Goal: Information Seeking & Learning: Learn about a topic

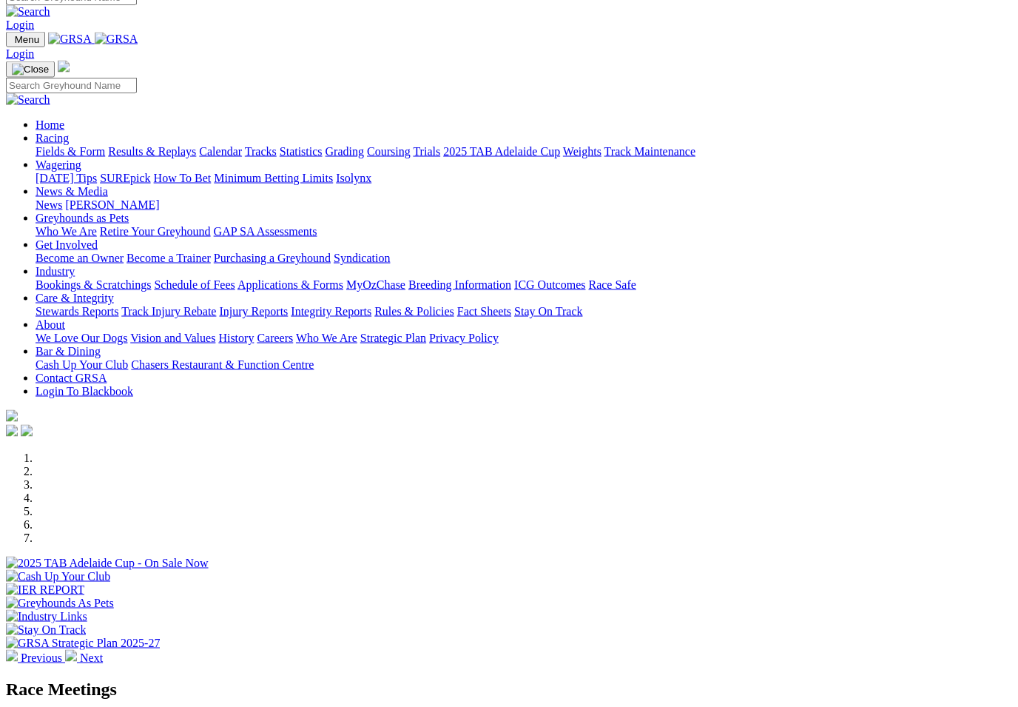
scroll to position [10, 0]
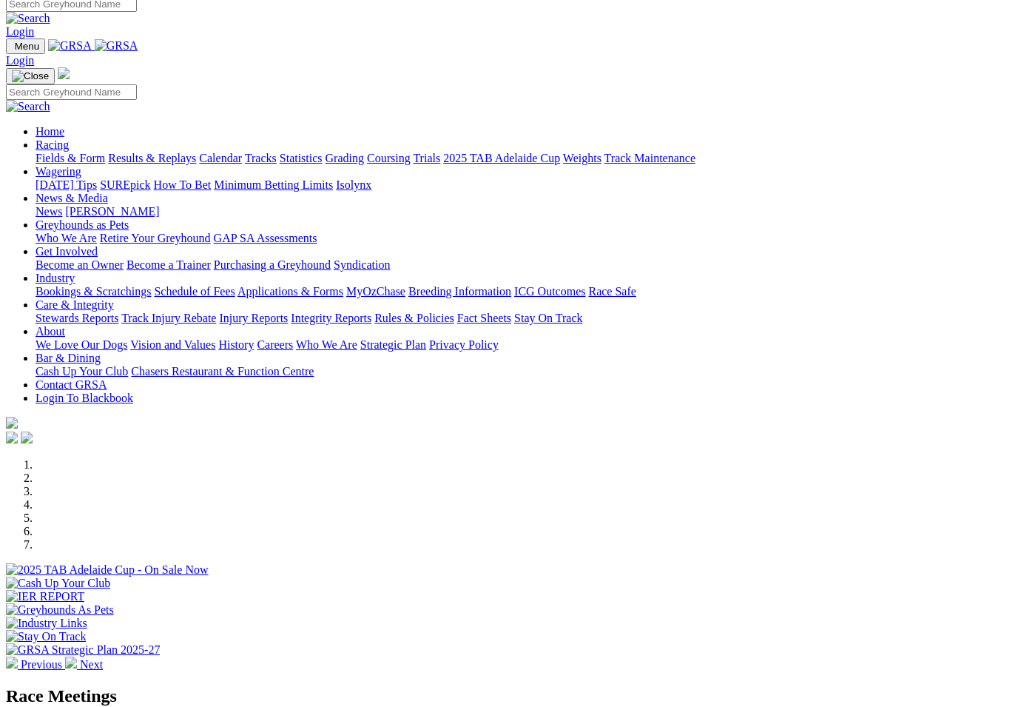
click at [194, 152] on link "Results & Replays" at bounding box center [152, 158] width 88 height 13
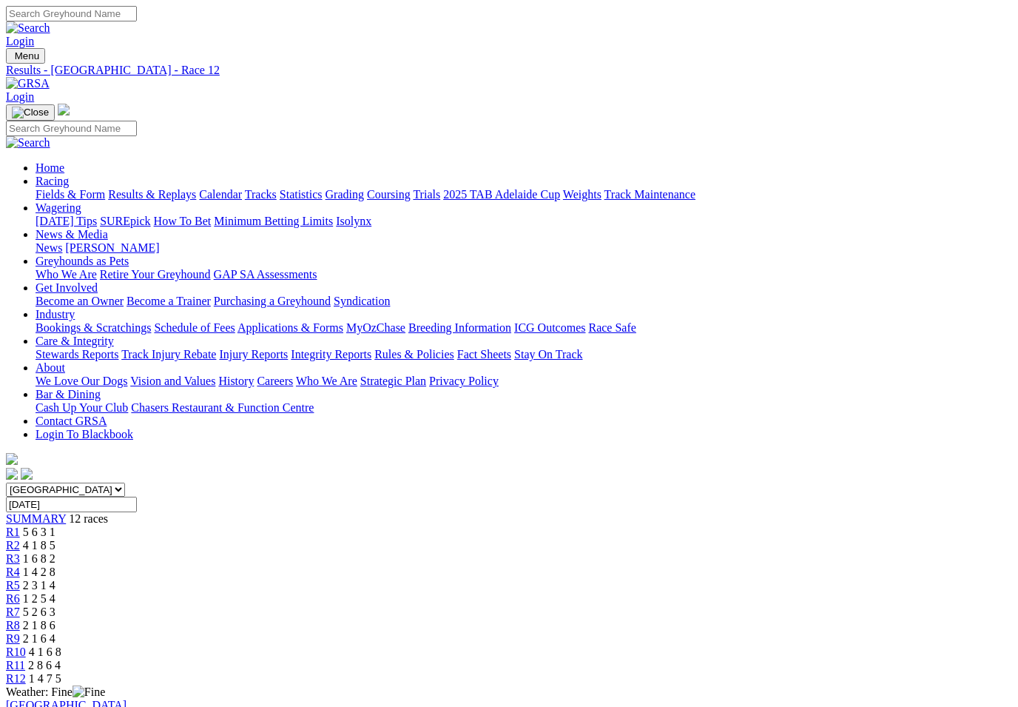
click at [125, 483] on select "South Australia New South Wales Northern Territory Queensland Tasmania Victoria…" at bounding box center [65, 490] width 119 height 14
select select "[GEOGRAPHIC_DATA]"
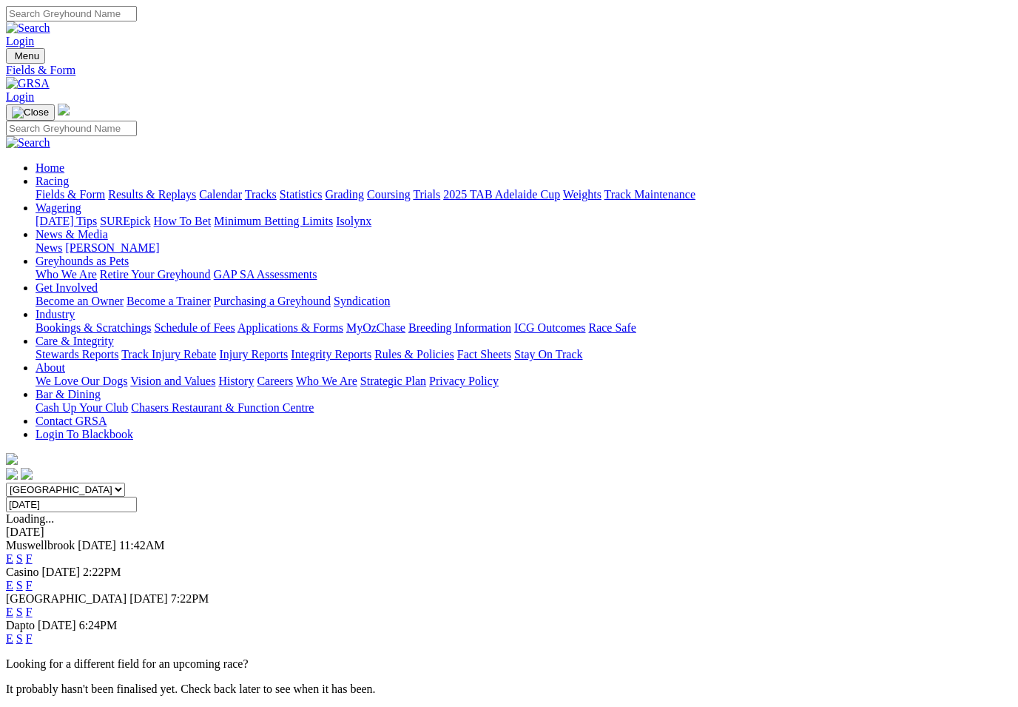
click at [33, 632] on link "F" at bounding box center [29, 638] width 7 height 13
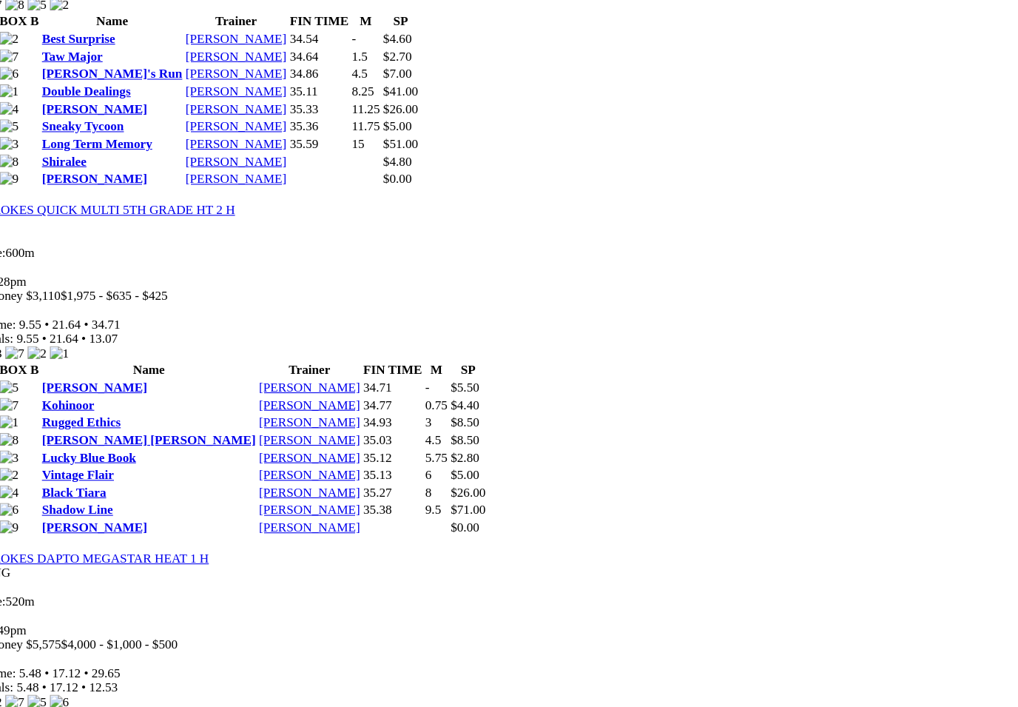
scroll to position [1431, 0]
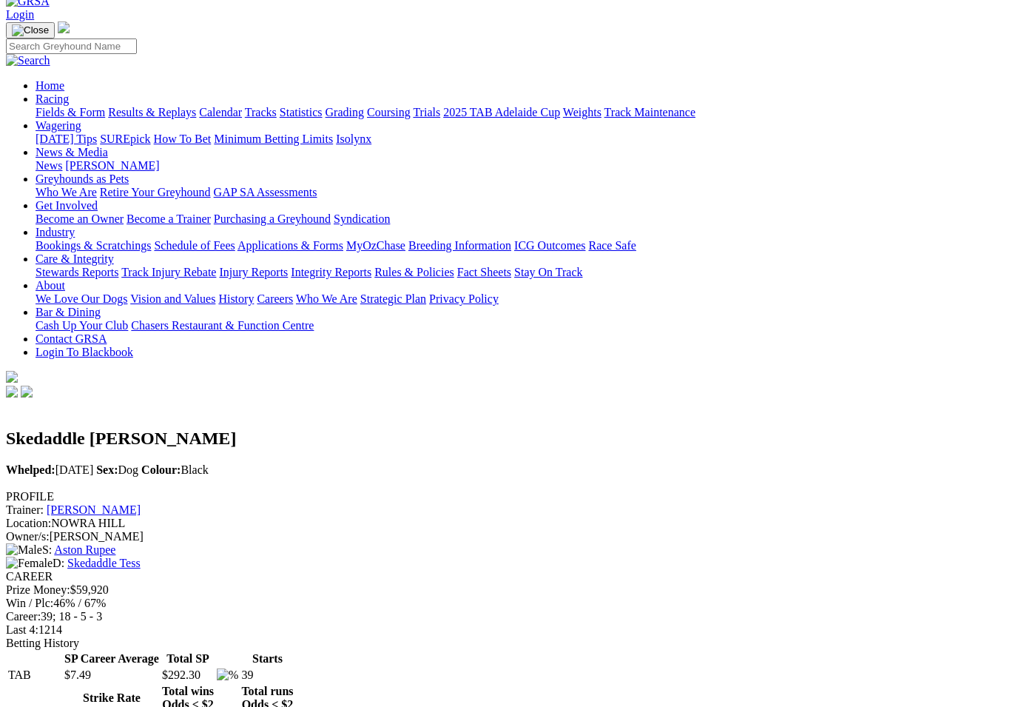
scroll to position [81, 0]
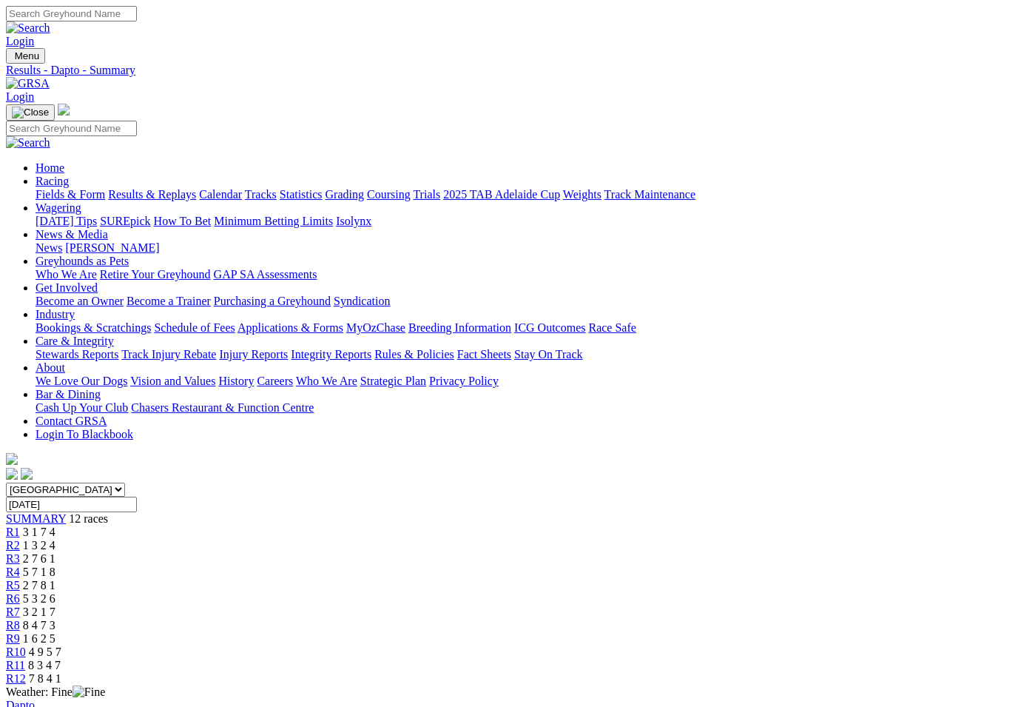
scroll to position [1431, 45]
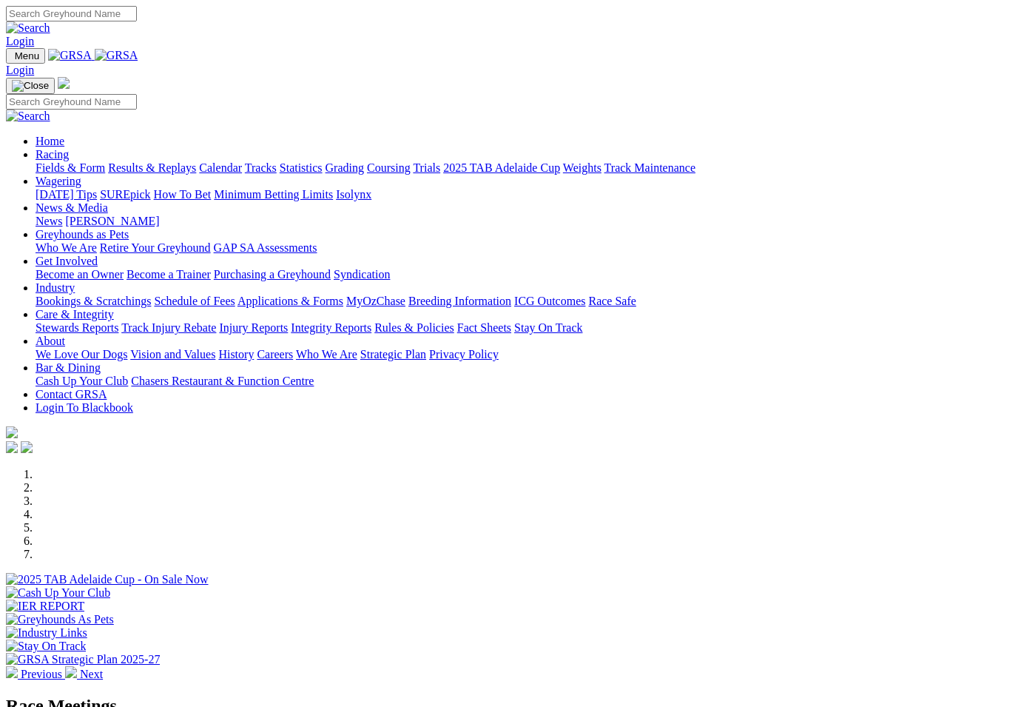
click at [69, 148] on link "Racing" at bounding box center [52, 154] width 33 height 13
click at [323, 161] on link "Statistics" at bounding box center [301, 167] width 43 height 13
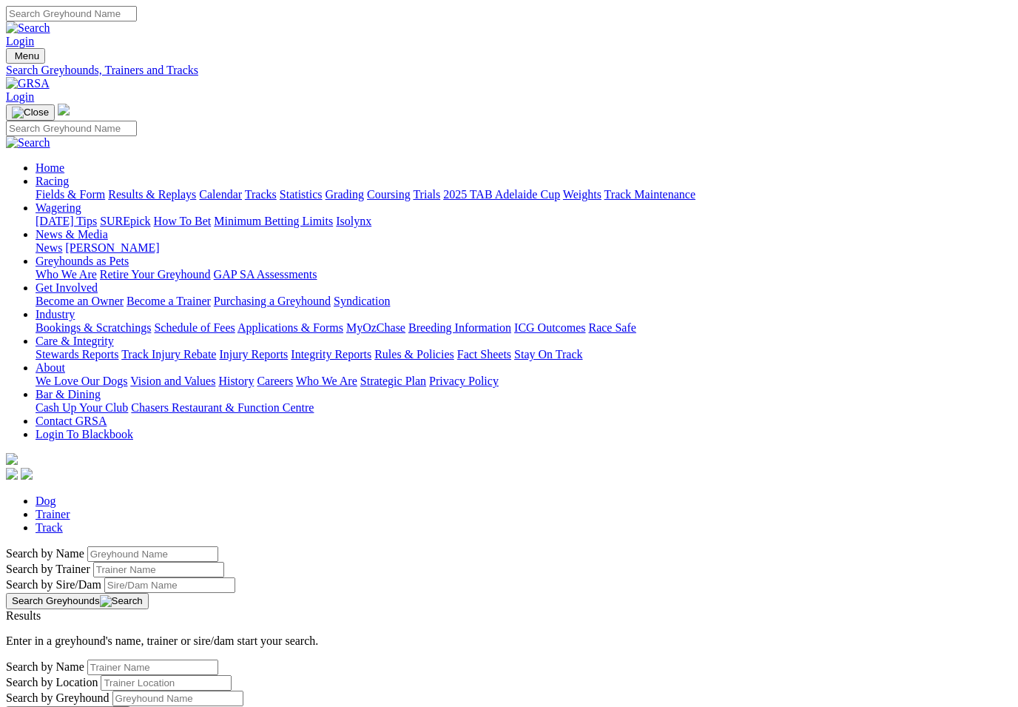
click at [87, 546] on input "Search by Greyhound name" at bounding box center [152, 554] width 131 height 16
type input "Skedaddle [PERSON_NAME]"
click at [149, 593] on button "Search Greyhounds" at bounding box center [77, 601] width 143 height 16
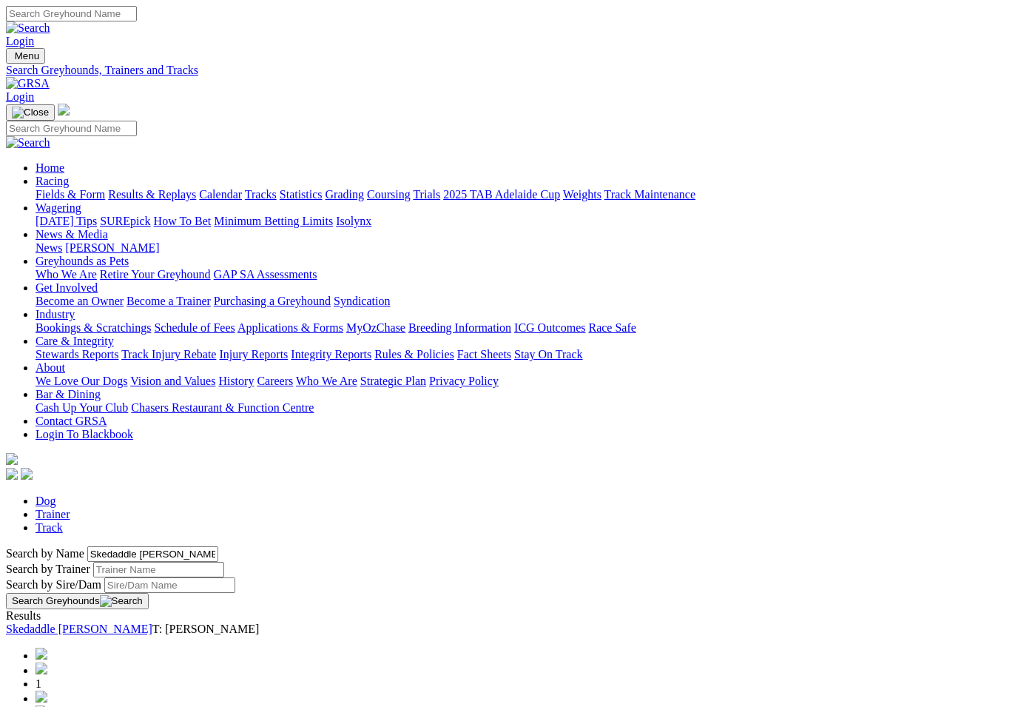
click at [152, 622] on link "Skedaddle [PERSON_NAME]" at bounding box center [79, 628] width 147 height 13
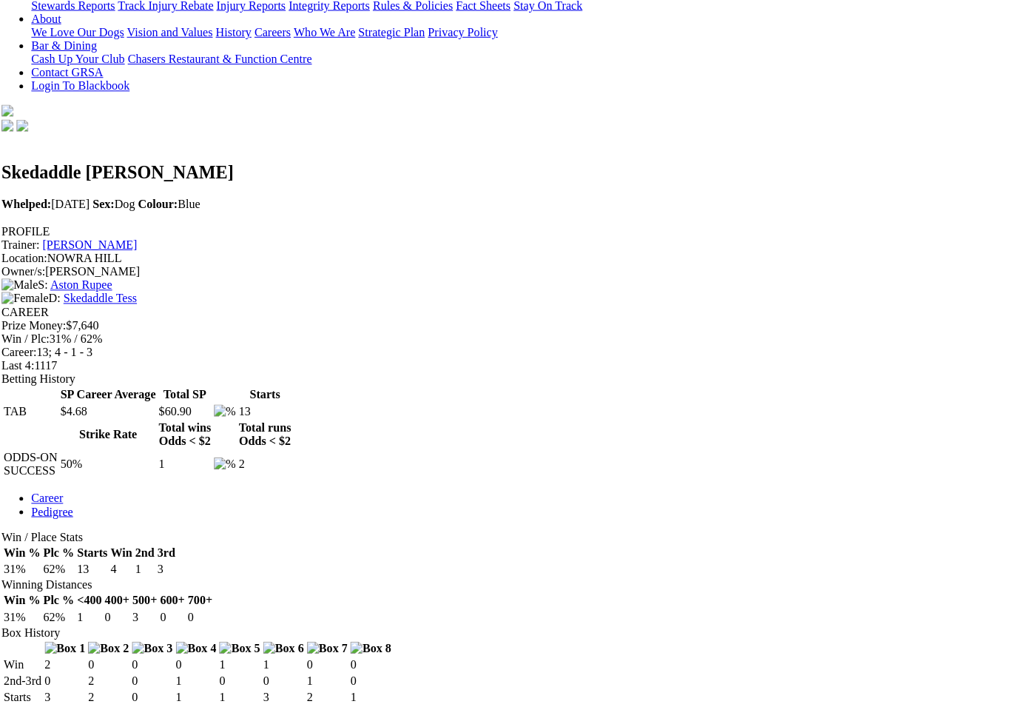
scroll to position [367, 0]
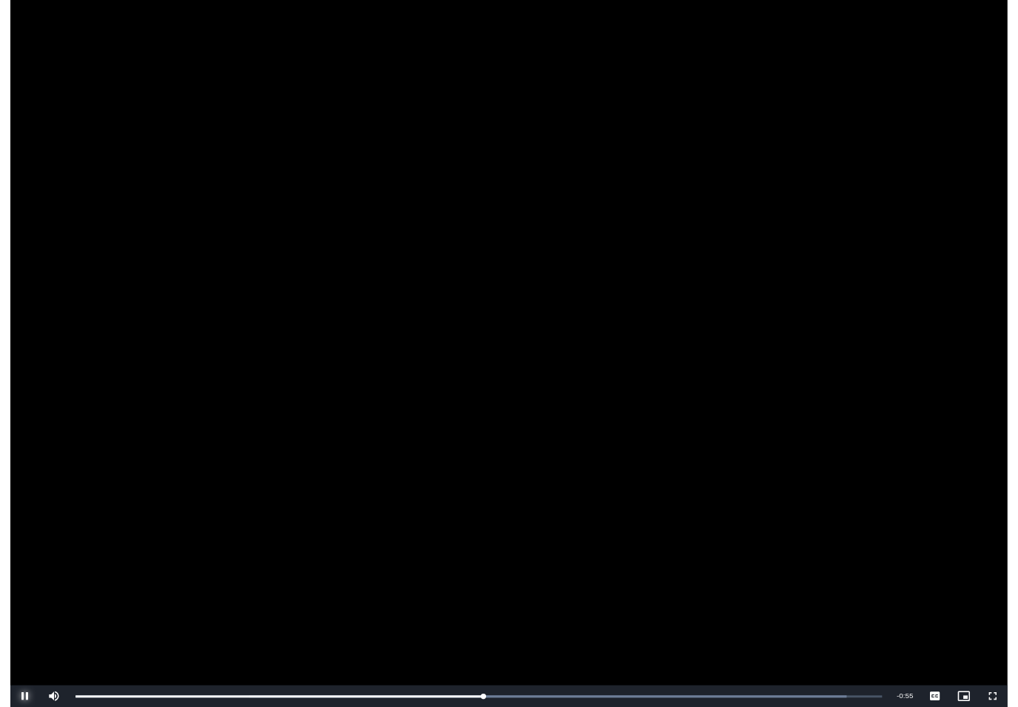
scroll to position [464, 13]
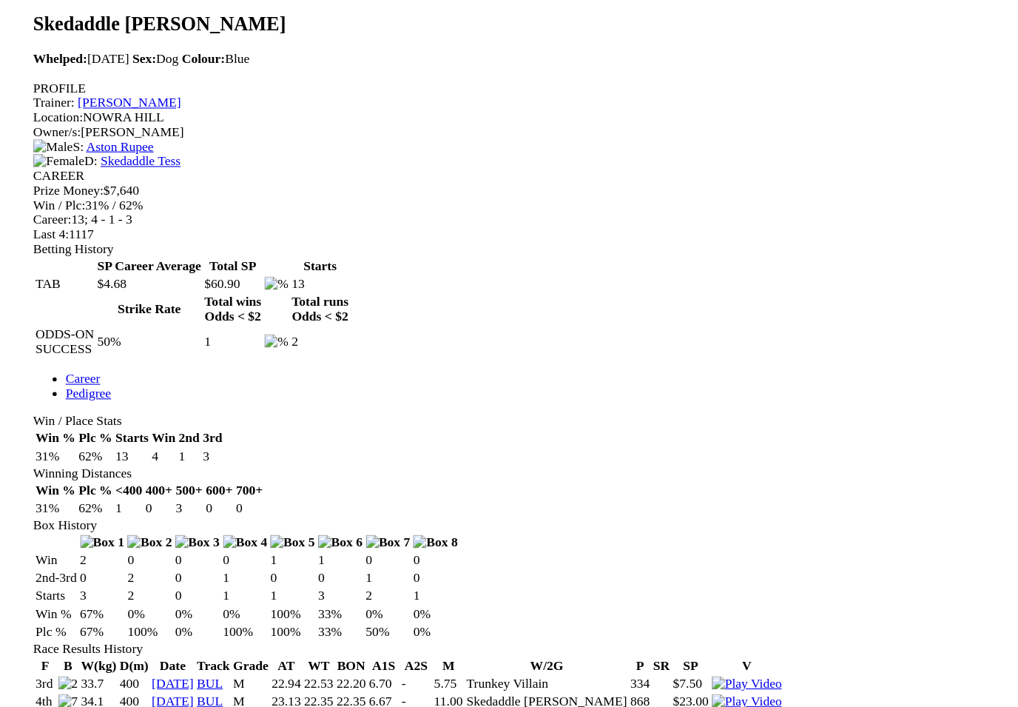
scroll to position [459, 0]
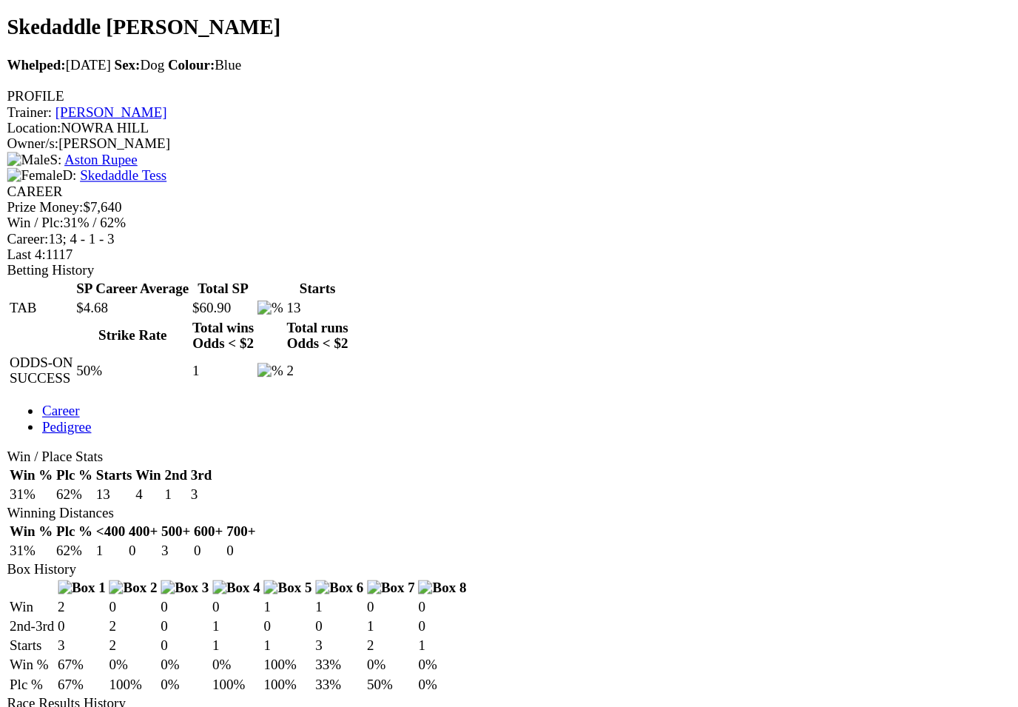
click at [688, 672] on img at bounding box center [657, 678] width 64 height 13
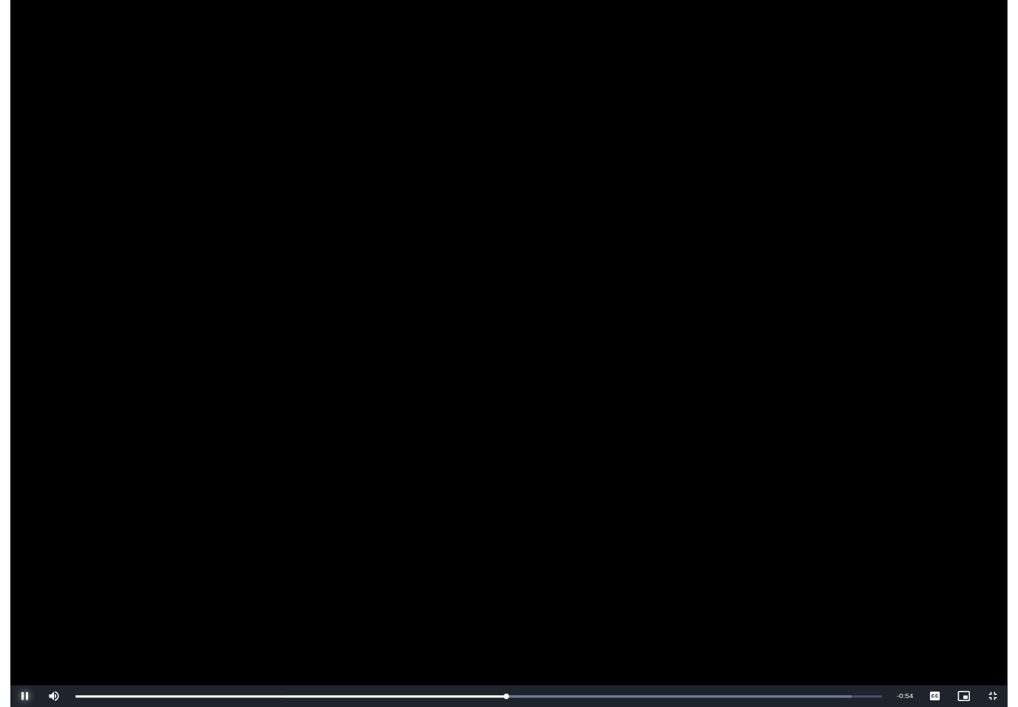
scroll to position [498, 0]
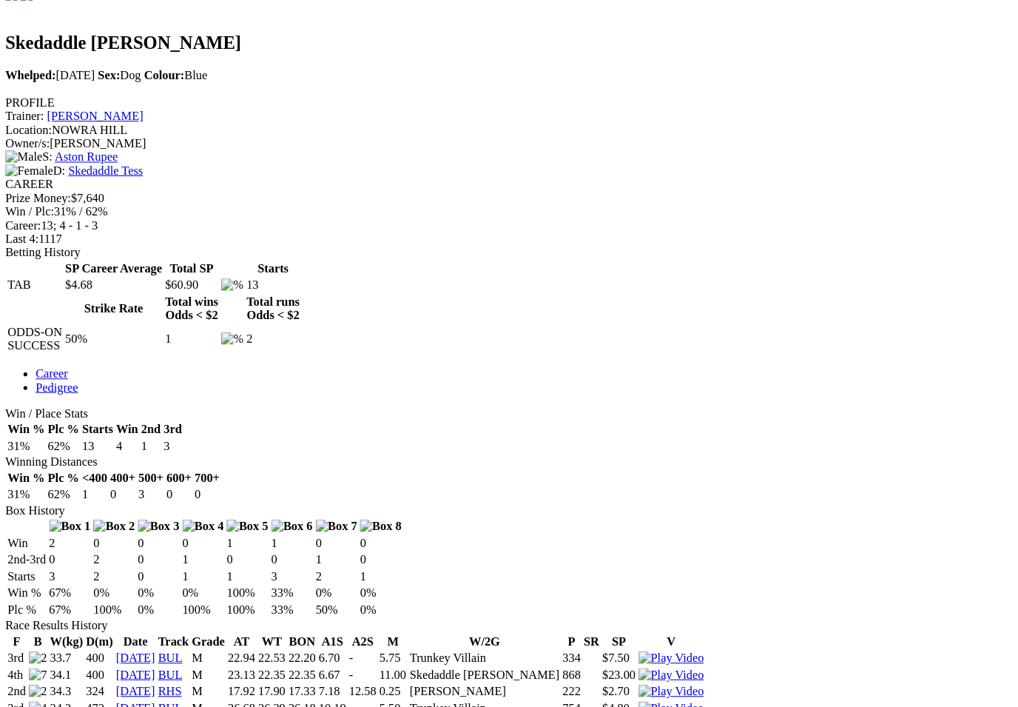
scroll to position [480, 0]
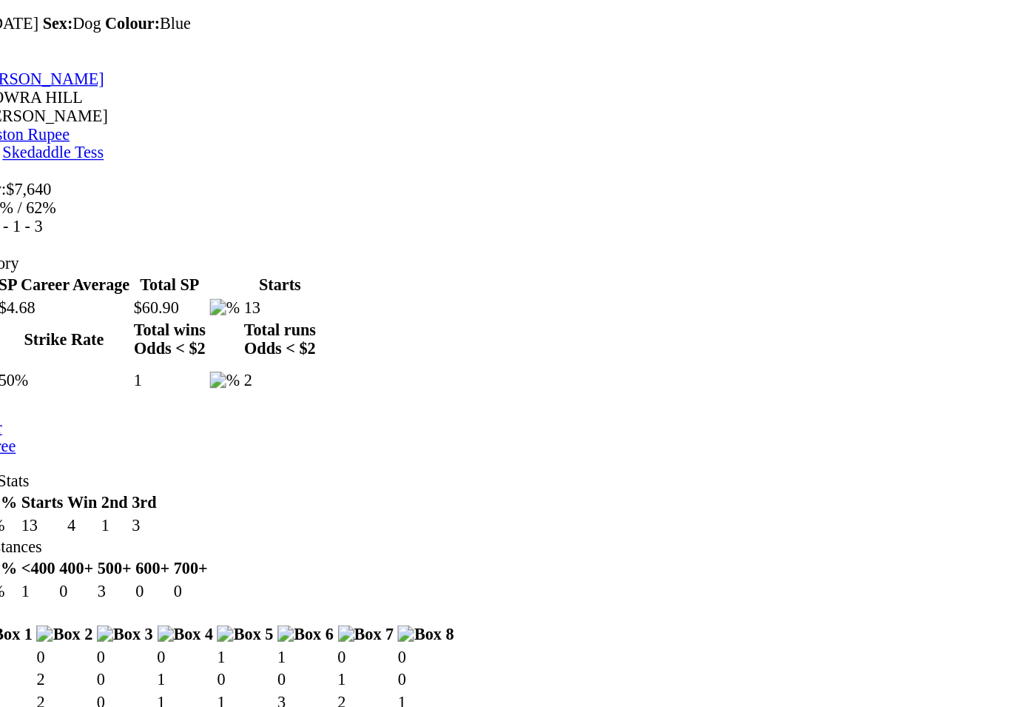
click at [665, 667] on img at bounding box center [657, 673] width 64 height 13
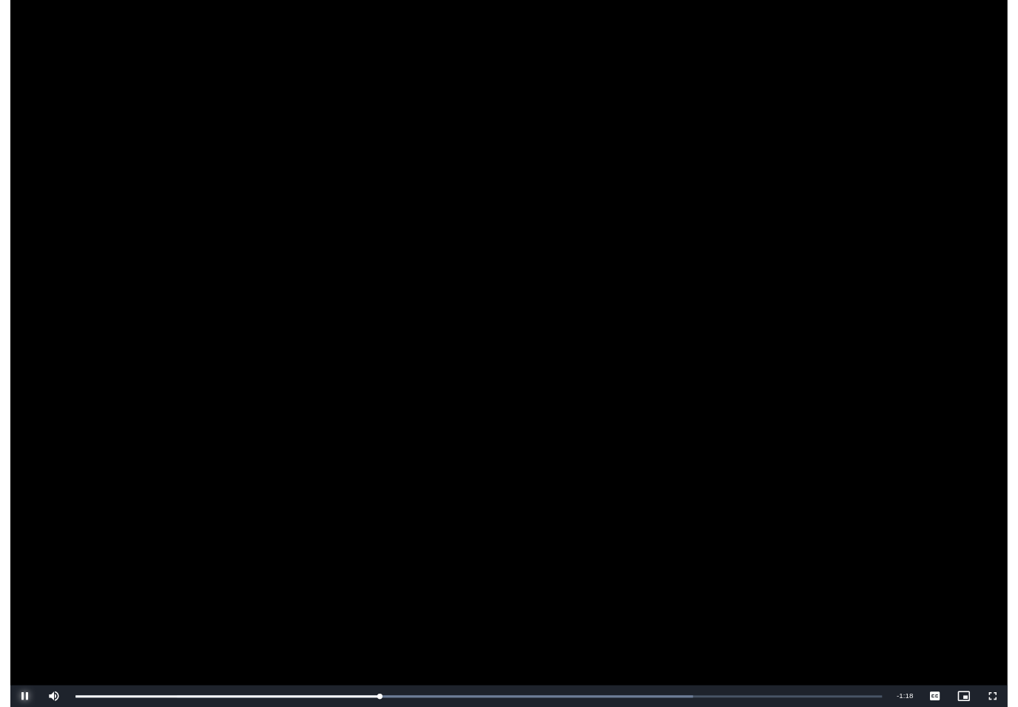
scroll to position [536, 66]
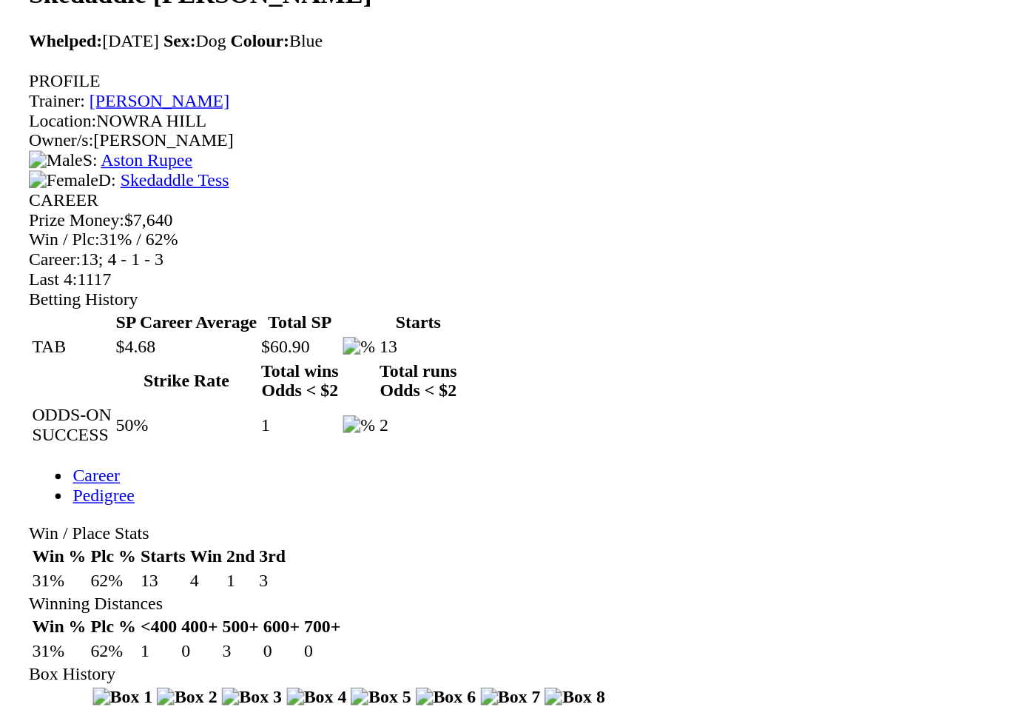
scroll to position [524, 0]
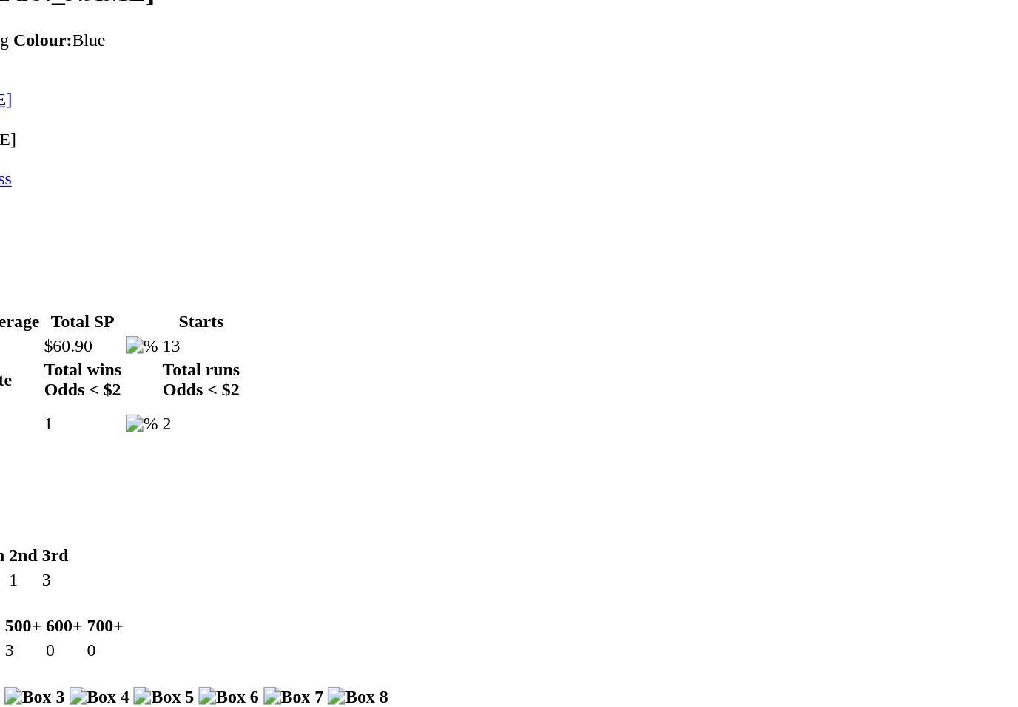
click at [625, 639] on img at bounding box center [657, 645] width 64 height 13
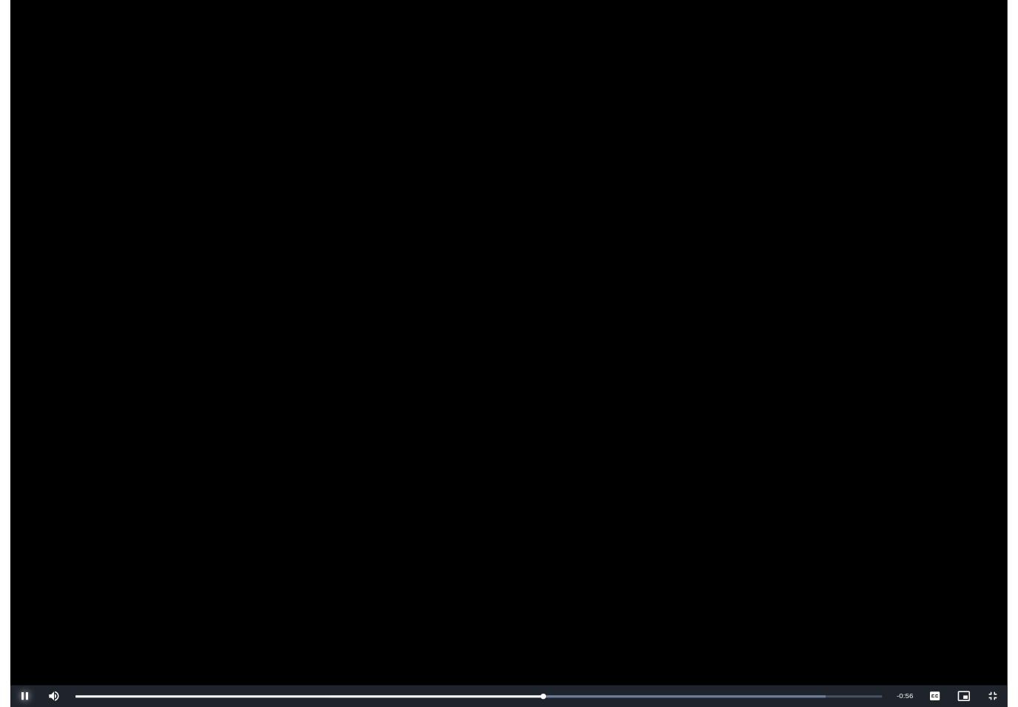
scroll to position [525, 132]
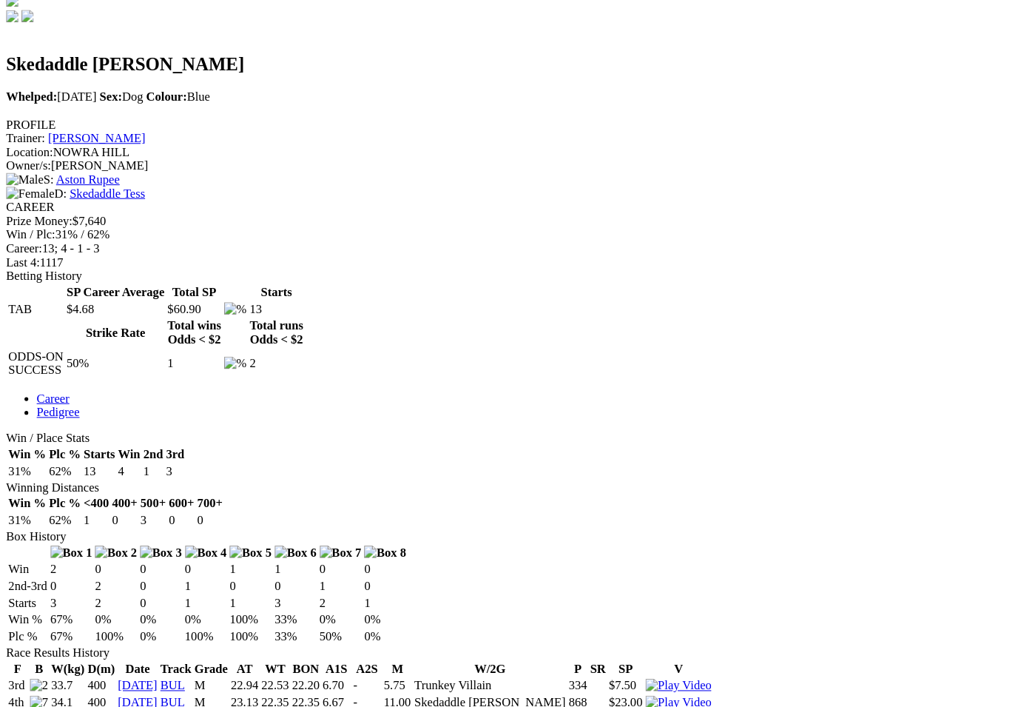
scroll to position [457, 0]
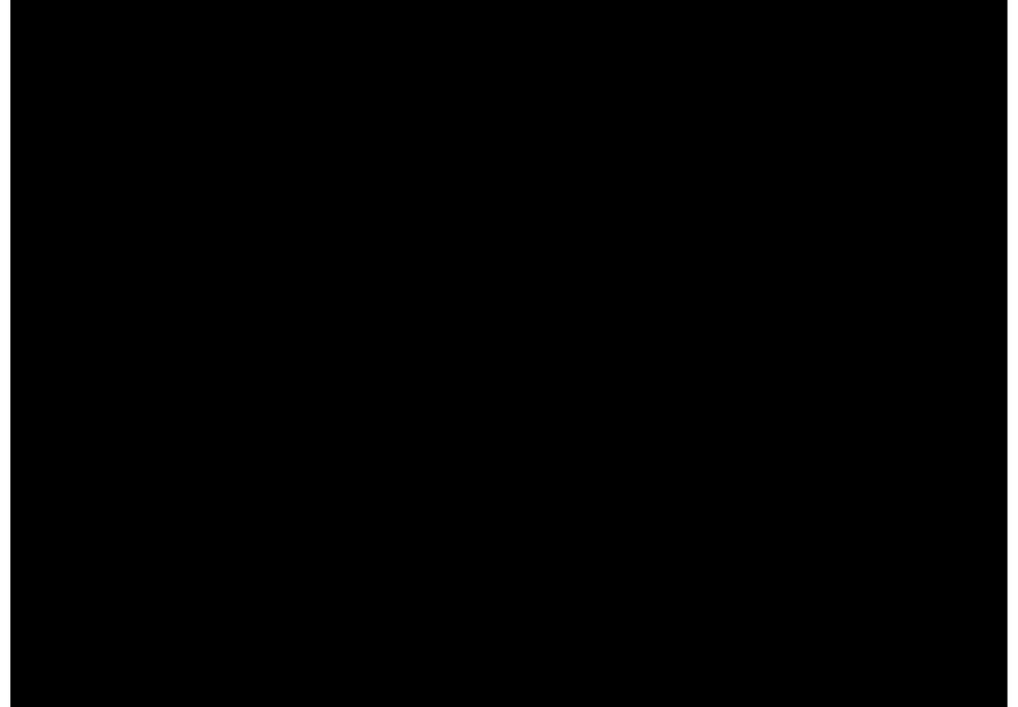
scroll to position [581, 165]
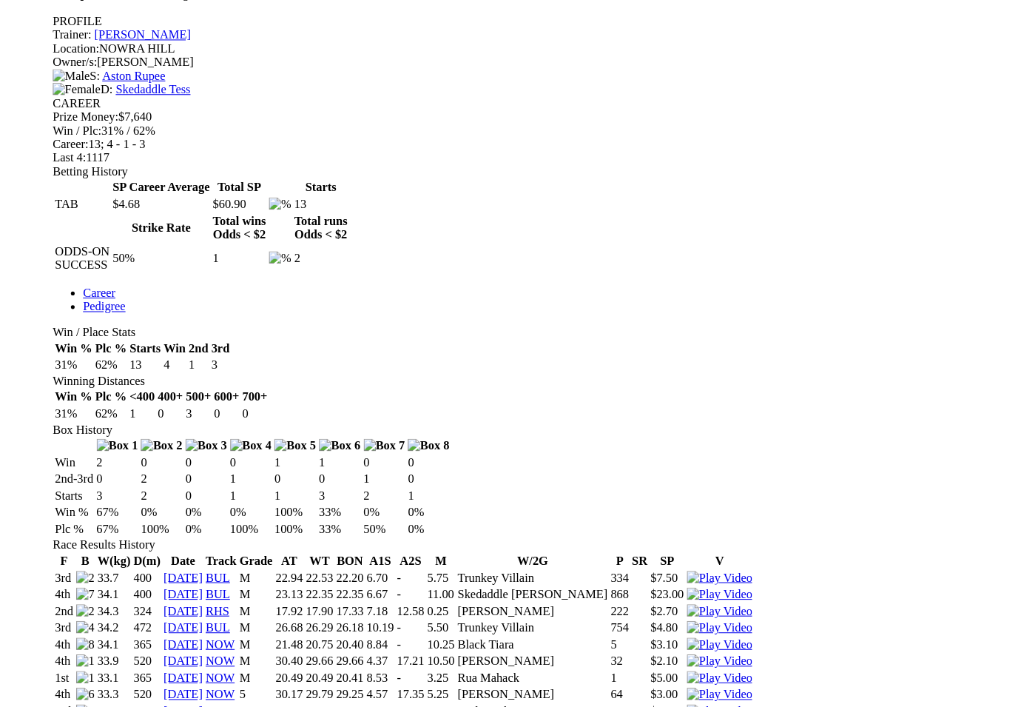
scroll to position [531, 0]
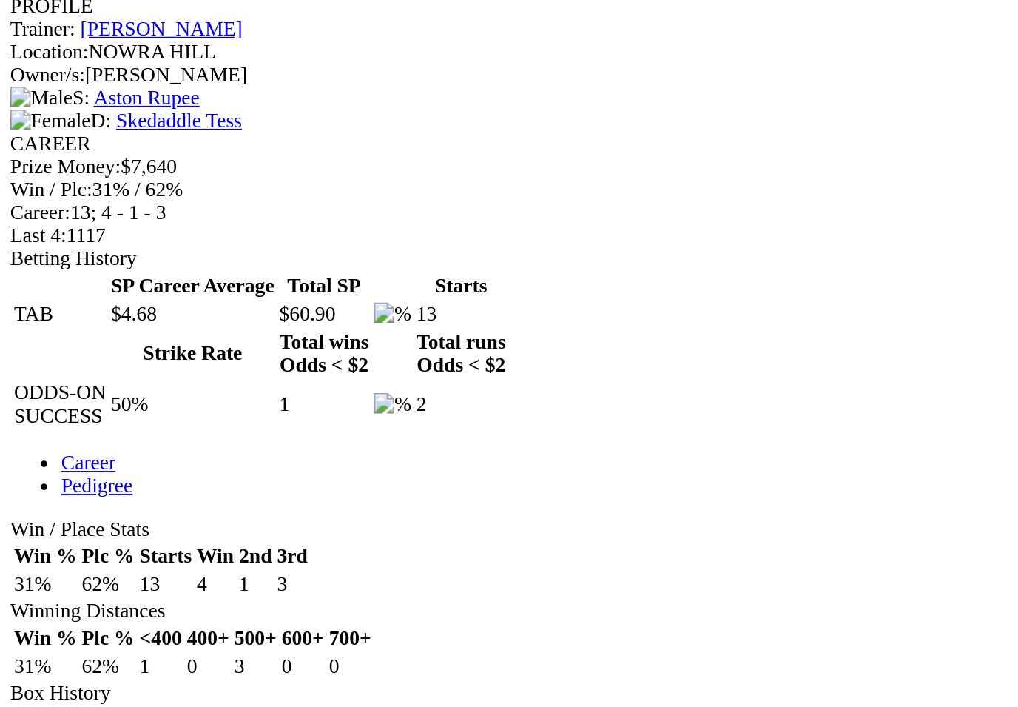
click at [548, 681] on td "Rua Mahack" at bounding box center [474, 688] width 148 height 15
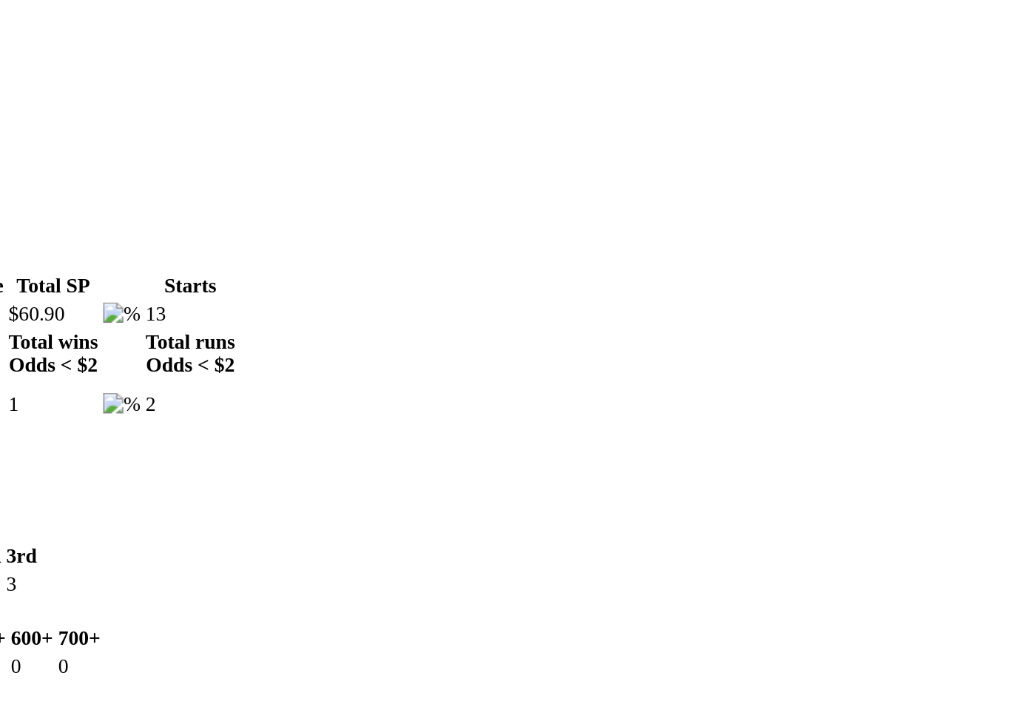
click at [625, 665] on img at bounding box center [657, 671] width 64 height 13
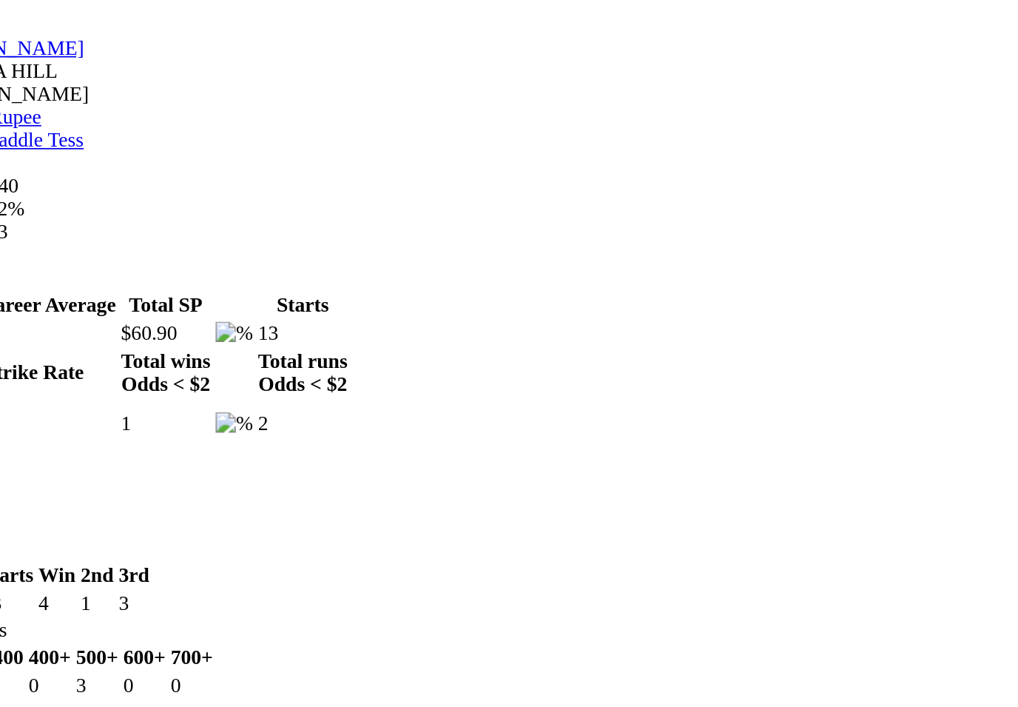
click at [550, 665] on td "32" at bounding box center [559, 672] width 19 height 15
click at [464, 665] on td "Mel Monelli" at bounding box center [474, 672] width 148 height 15
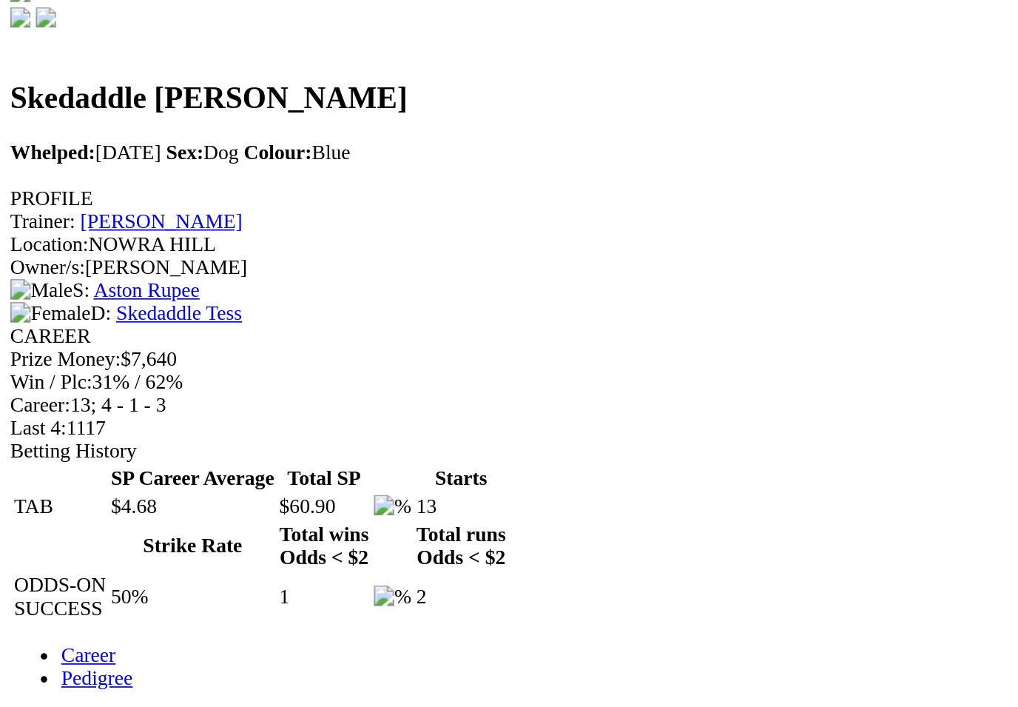
scroll to position [462, 0]
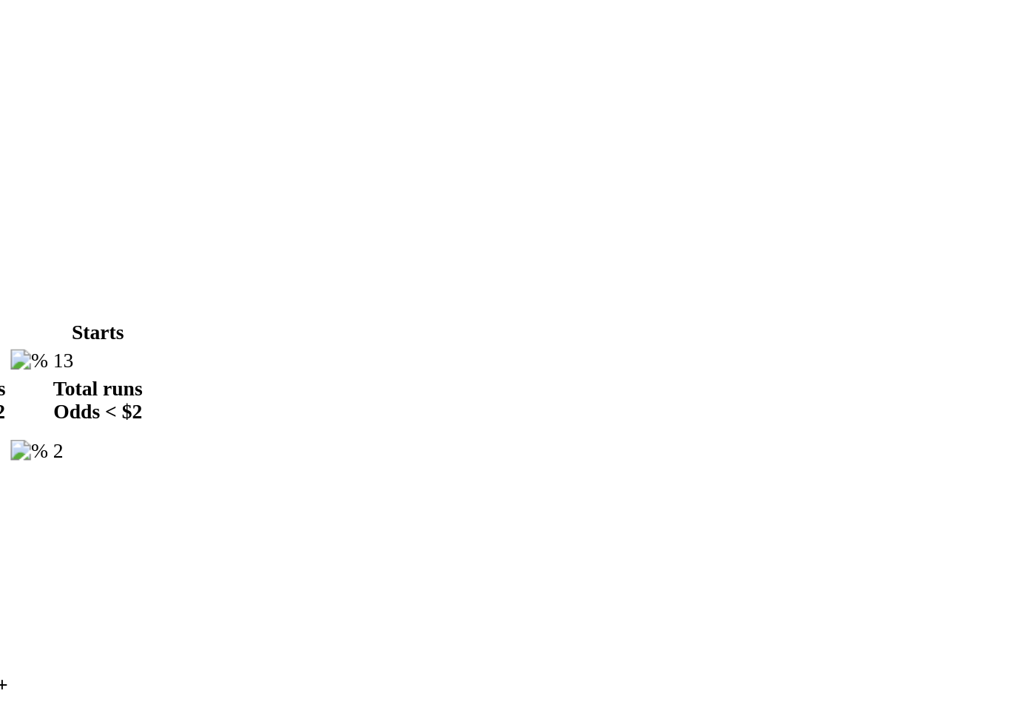
scroll to position [18, 0]
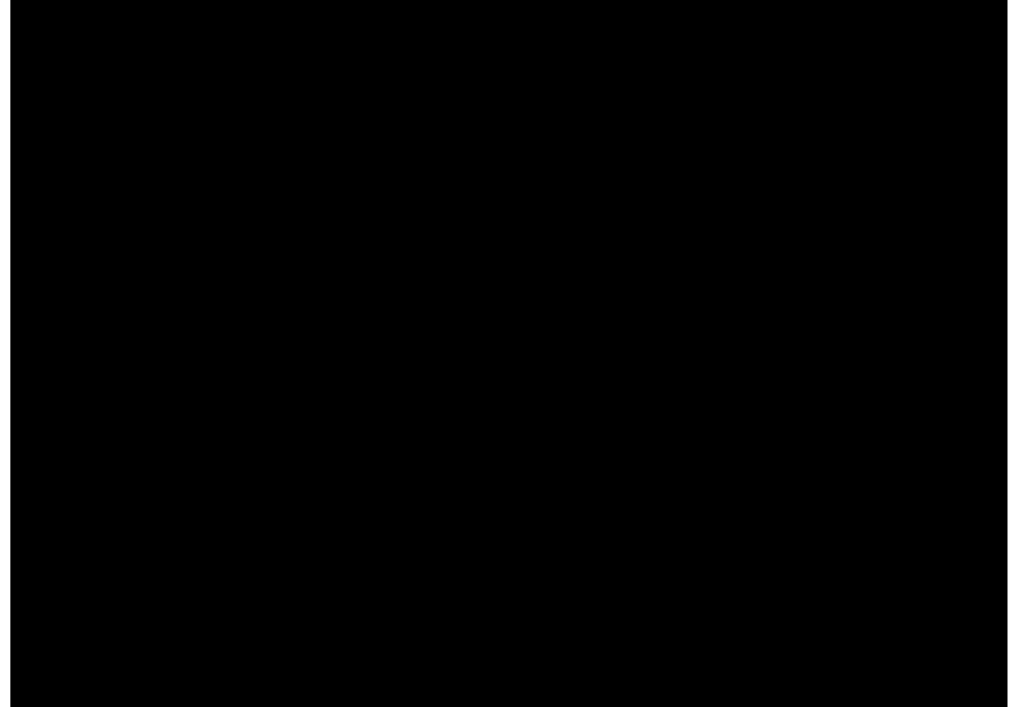
scroll to position [553, 165]
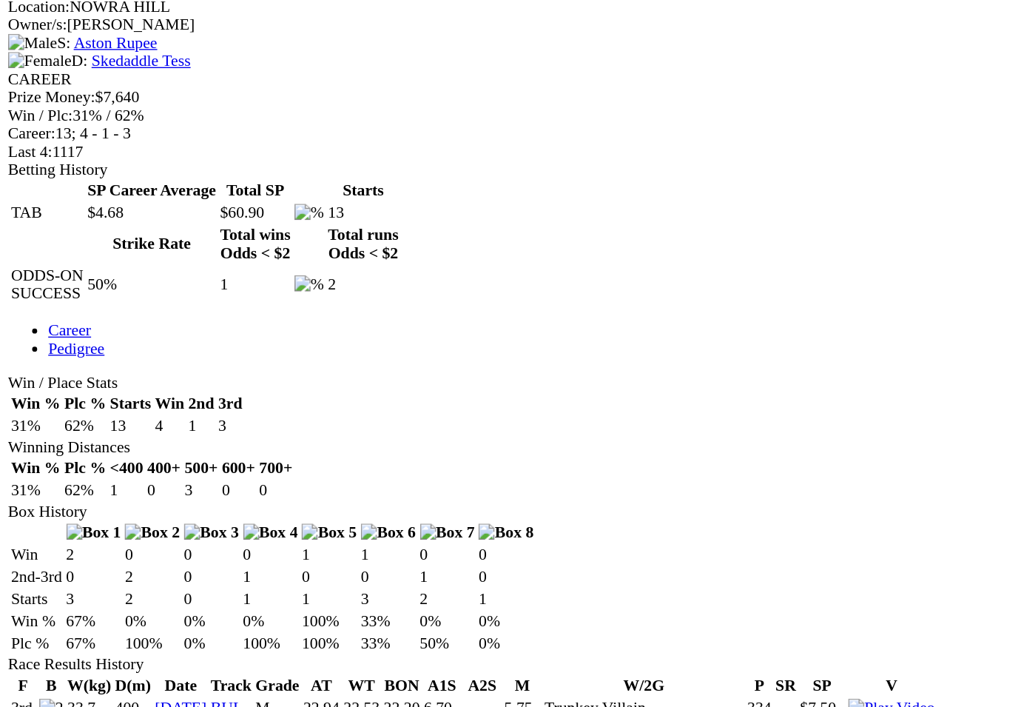
scroll to position [552, 0]
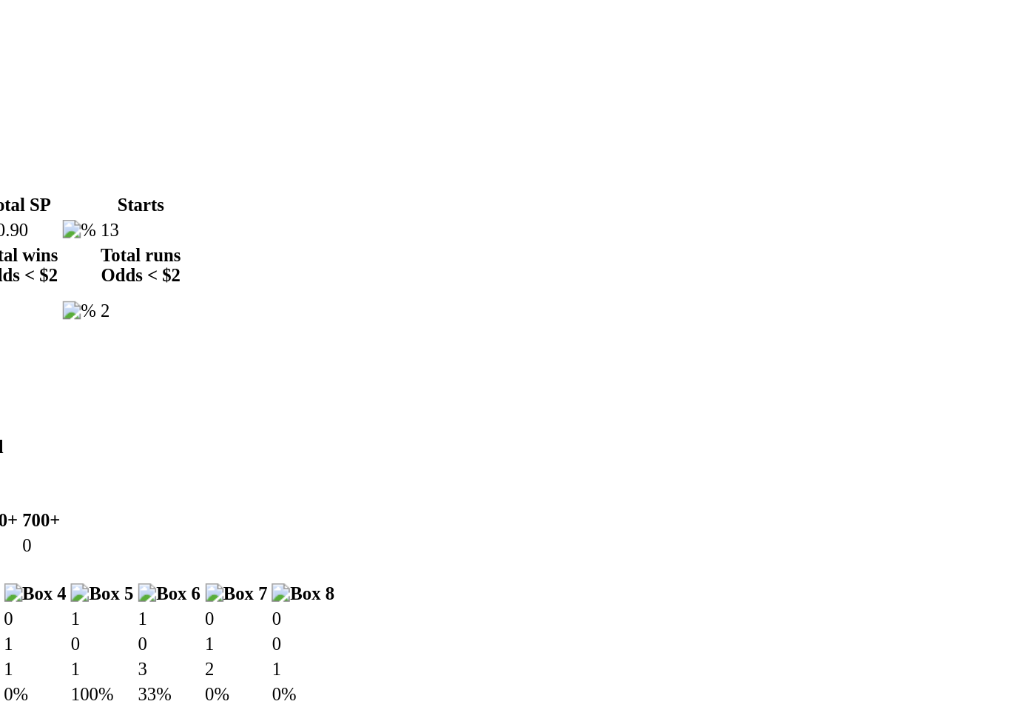
click at [625, 660] on img at bounding box center [657, 666] width 64 height 13
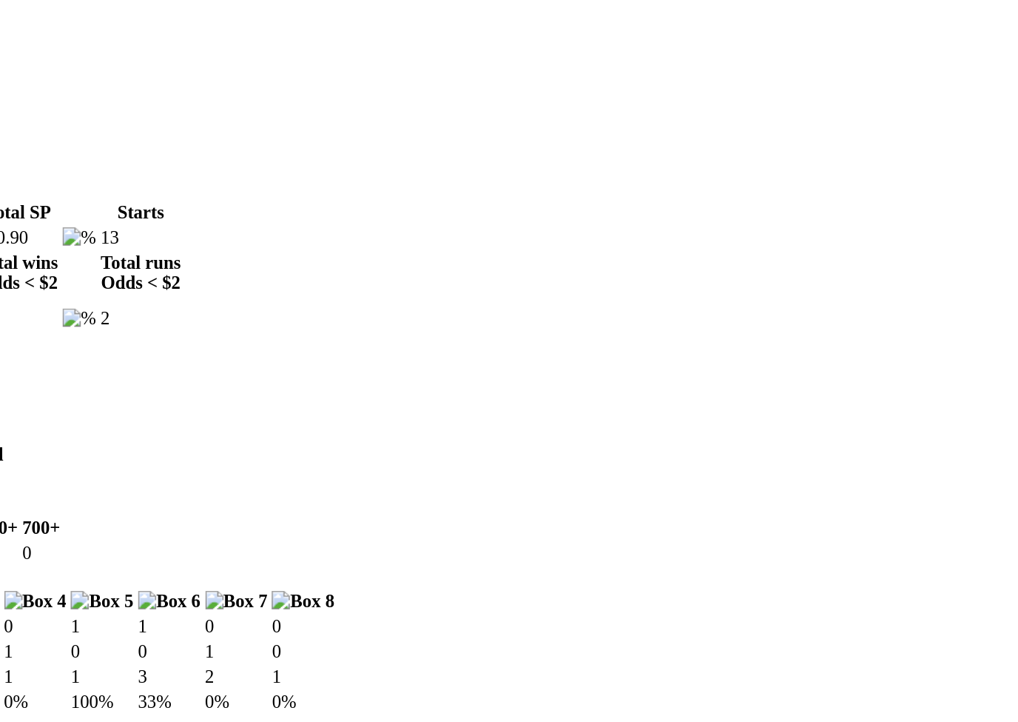
scroll to position [18, 0]
